Goal: Task Accomplishment & Management: Use online tool/utility

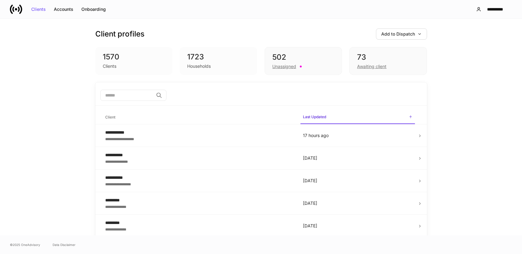
click at [18, 12] on icon at bounding box center [16, 9] width 12 height 12
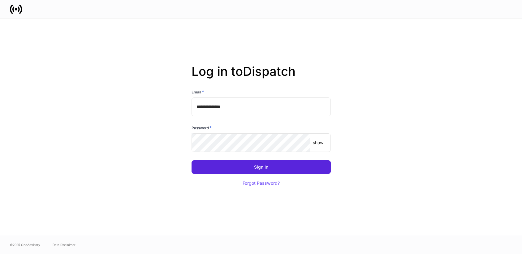
click at [234, 107] on input "**********" at bounding box center [261, 107] width 139 height 19
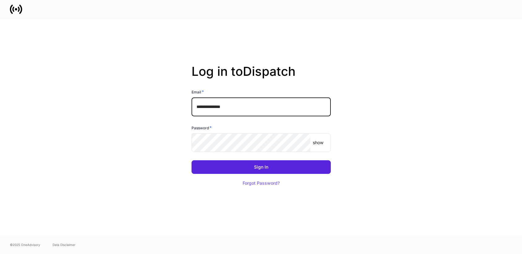
click at [234, 107] on input "**********" at bounding box center [261, 107] width 139 height 19
type input "**********"
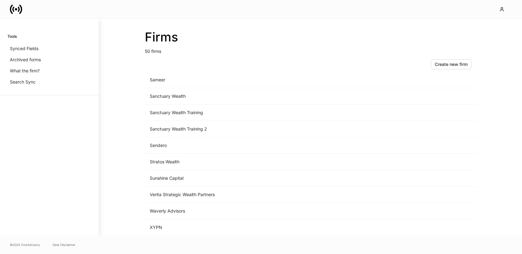
scroll to position [644, 0]
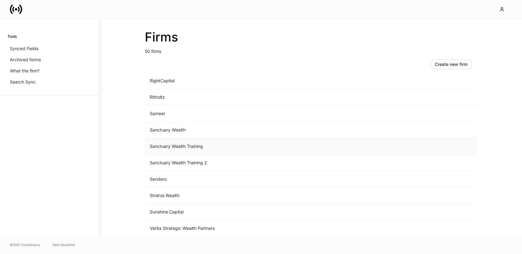
click at [210, 147] on td "Sanctuary Wealth Training" at bounding box center [259, 146] width 229 height 16
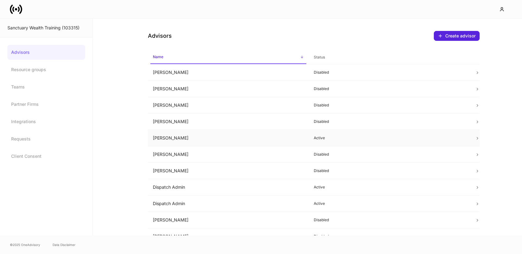
click at [296, 136] on td "[PERSON_NAME]" at bounding box center [228, 138] width 161 height 16
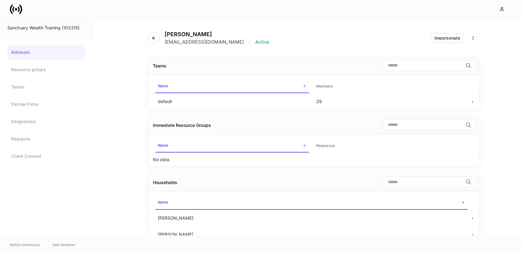
click at [161, 33] on div "[PERSON_NAME] [EMAIL_ADDRESS][DOMAIN_NAME] | Active" at bounding box center [211, 38] width 126 height 14
click at [155, 37] on icon "button" at bounding box center [153, 38] width 5 height 5
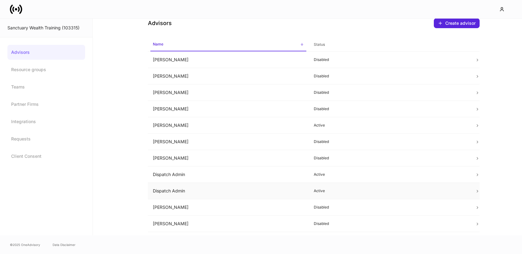
click at [257, 195] on td "Dispatch Admin" at bounding box center [228, 191] width 161 height 16
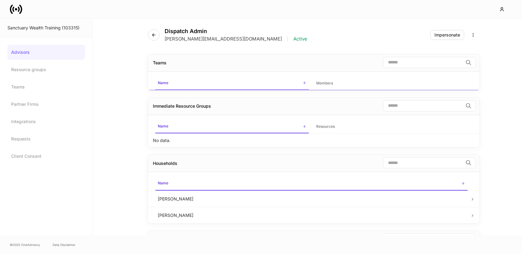
scroll to position [13, 0]
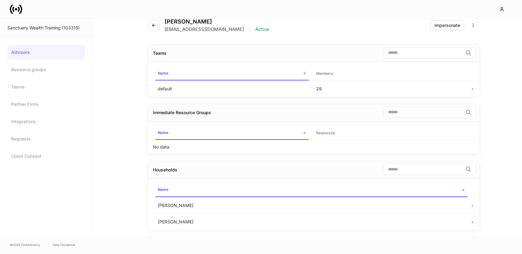
click at [20, 12] on icon at bounding box center [16, 9] width 12 height 12
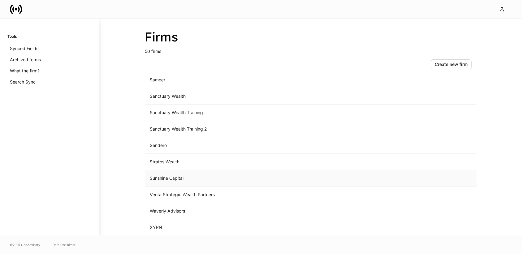
scroll to position [669, 0]
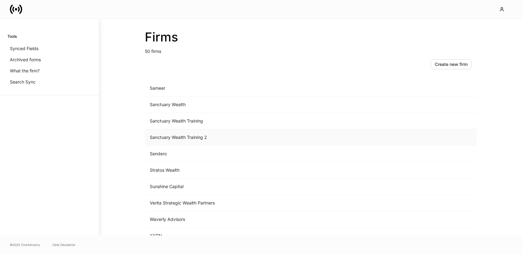
click at [196, 139] on td "Sanctuary Wealth Training 2" at bounding box center [259, 137] width 229 height 16
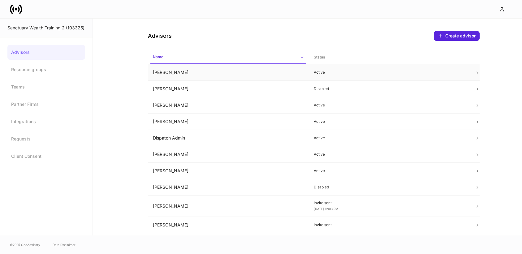
click at [198, 75] on td "[PERSON_NAME]" at bounding box center [228, 72] width 161 height 16
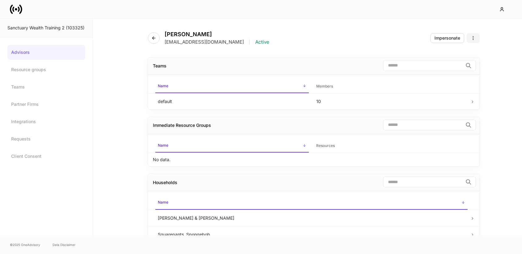
click at [472, 38] on icon "button" at bounding box center [473, 38] width 5 height 5
click at [453, 62] on p "Disable advisor account" at bounding box center [450, 63] width 49 height 6
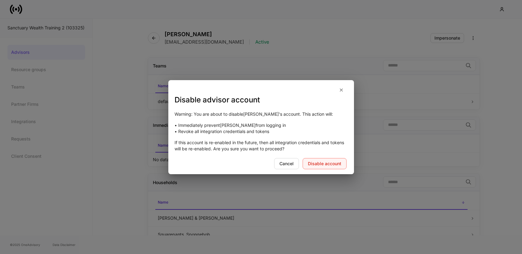
click at [320, 162] on div "Disable account" at bounding box center [324, 164] width 33 height 4
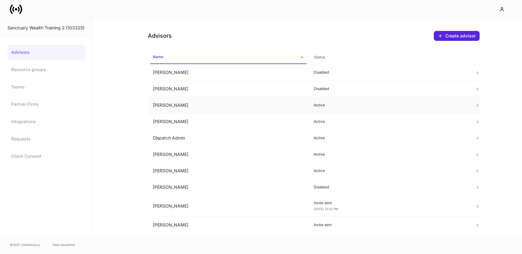
click at [169, 110] on td "[PERSON_NAME]" at bounding box center [228, 105] width 161 height 16
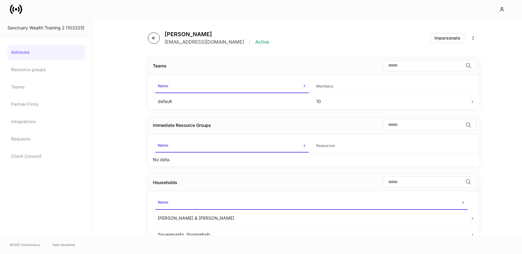
click at [153, 38] on icon "button" at bounding box center [153, 38] width 5 height 5
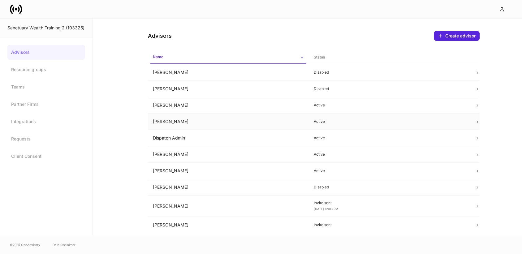
click at [180, 120] on td "[PERSON_NAME]" at bounding box center [228, 122] width 161 height 16
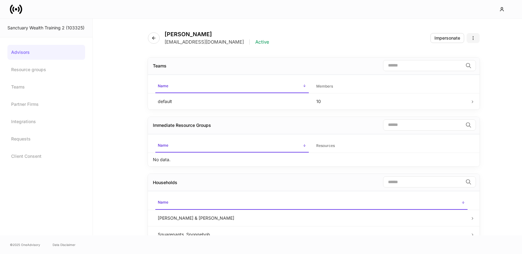
click at [474, 38] on icon "button" at bounding box center [473, 38] width 5 height 5
click at [459, 66] on li "Disable advisor account" at bounding box center [450, 63] width 59 height 10
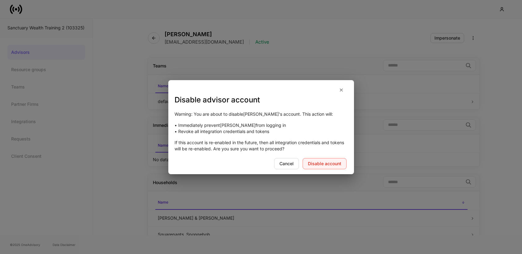
click at [340, 158] on button "Disable account" at bounding box center [325, 163] width 44 height 11
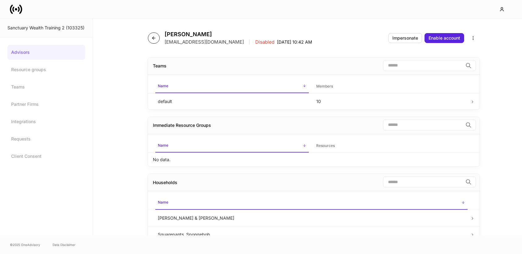
click at [153, 37] on icon "button" at bounding box center [153, 38] width 5 height 5
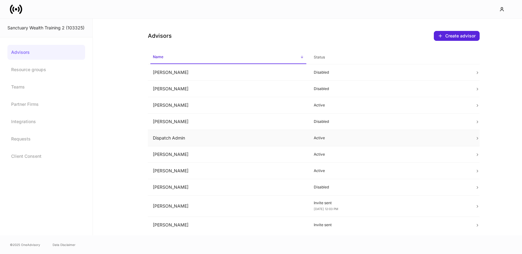
click at [192, 138] on td "Dispatch Admin" at bounding box center [228, 138] width 161 height 16
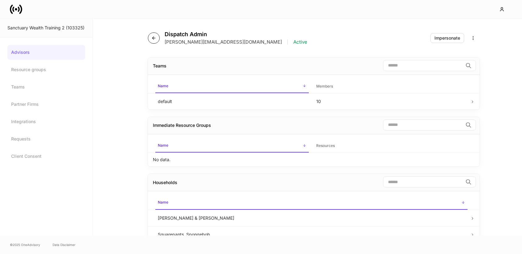
click at [151, 39] on button "button" at bounding box center [154, 38] width 12 height 11
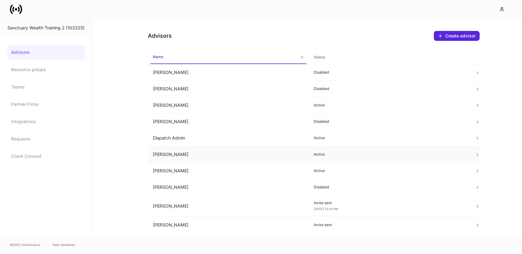
click at [176, 155] on td "[PERSON_NAME]" at bounding box center [228, 154] width 161 height 16
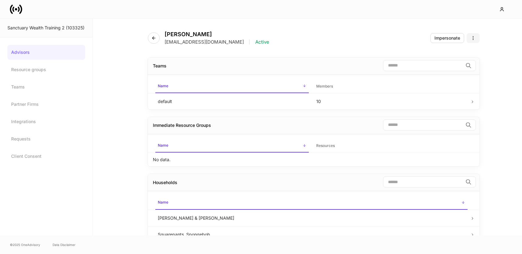
click at [473, 35] on button "button" at bounding box center [473, 38] width 13 height 10
click at [454, 65] on p "Disable advisor account" at bounding box center [450, 63] width 49 height 6
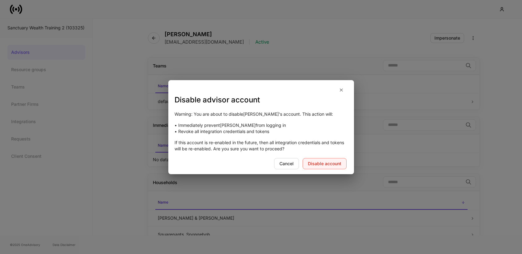
click at [321, 168] on button "Disable account" at bounding box center [325, 163] width 44 height 11
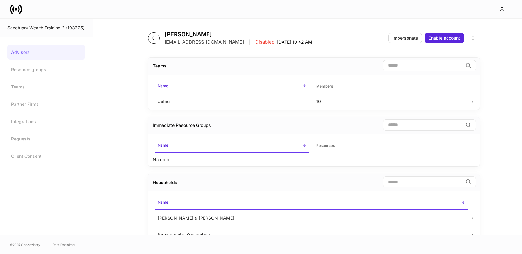
click at [149, 39] on button "button" at bounding box center [154, 38] width 12 height 11
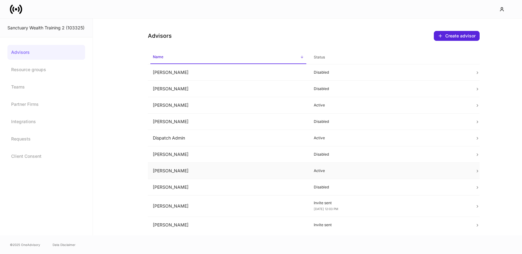
click at [180, 170] on td "[PERSON_NAME]" at bounding box center [228, 171] width 161 height 16
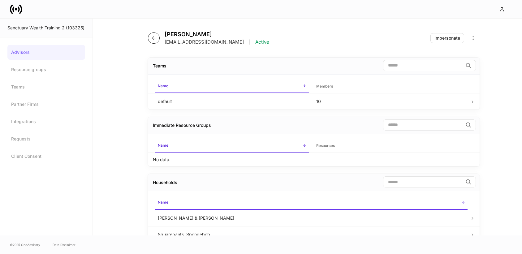
click at [149, 36] on button "button" at bounding box center [154, 38] width 12 height 11
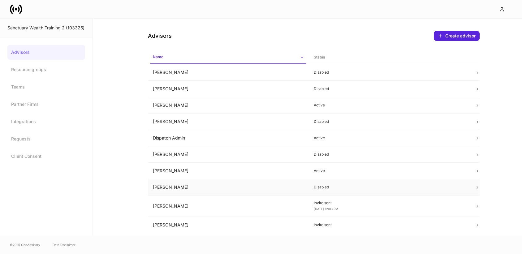
click at [196, 186] on td "[PERSON_NAME]" at bounding box center [228, 187] width 161 height 16
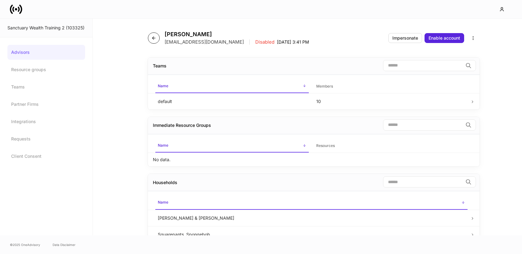
click at [153, 41] on button "button" at bounding box center [154, 38] width 12 height 11
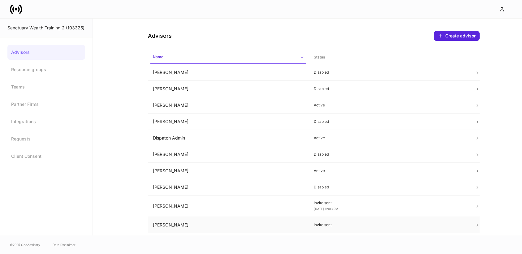
click at [193, 229] on td "[PERSON_NAME]" at bounding box center [228, 225] width 161 height 16
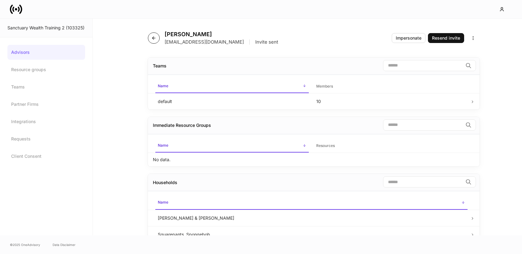
click at [153, 43] on button "button" at bounding box center [154, 38] width 12 height 11
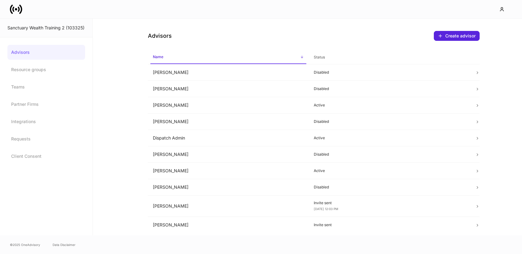
click at [17, 13] on icon at bounding box center [16, 9] width 12 height 12
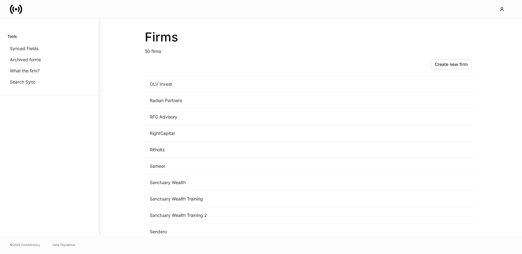
scroll to position [591, 0]
click at [182, 200] on td "Sanctuary Wealth Training" at bounding box center [259, 199] width 229 height 16
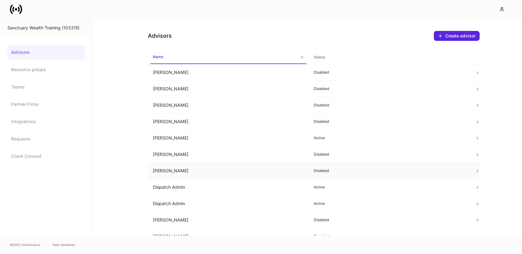
scroll to position [17, 0]
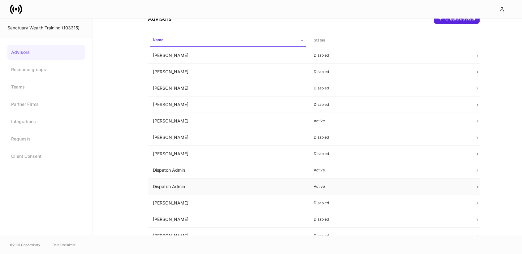
click at [213, 189] on td "Dispatch Admin" at bounding box center [228, 187] width 161 height 16
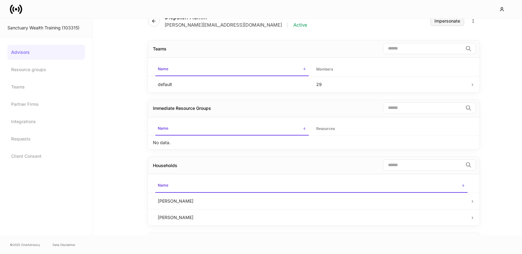
click at [451, 19] on div "Impersonate" at bounding box center [448, 21] width 26 height 4
